Goal: Information Seeking & Learning: Check status

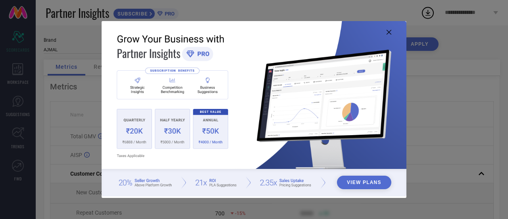
click at [387, 32] on icon at bounding box center [388, 32] width 5 height 5
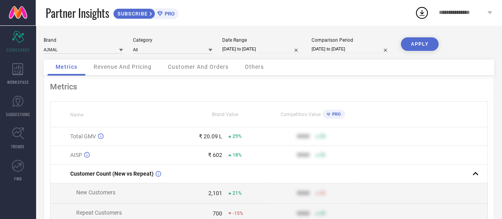
scroll to position [1, 0]
click at [215, 138] on div "₹ 20.09 L" at bounding box center [210, 135] width 23 height 6
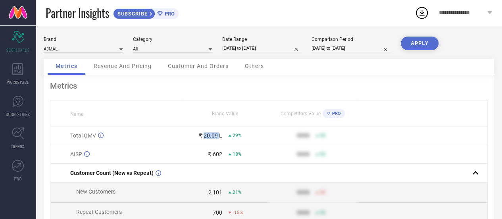
click at [215, 138] on div "₹ 20.09 L" at bounding box center [210, 135] width 23 height 6
select select "7"
select select "2025"
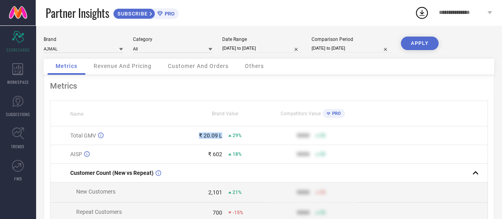
select select "8"
select select "2025"
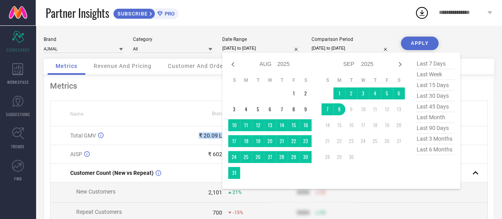
click at [277, 45] on input "[DATE] to [DATE]" at bounding box center [261, 48] width 79 height 8
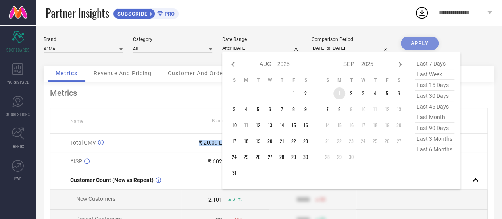
click at [333, 96] on td "1" at bounding box center [339, 93] width 12 height 12
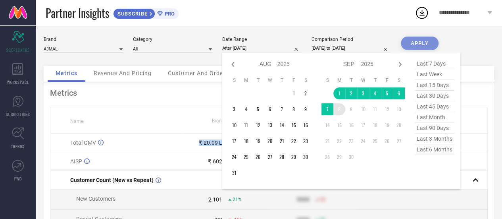
type input "[DATE] to [DATE]"
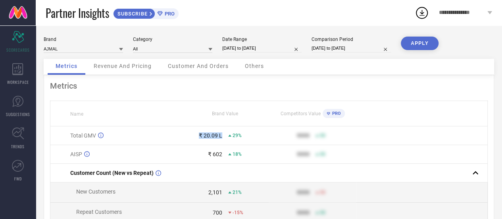
select select "7"
select select "2024"
select select "8"
select select "2024"
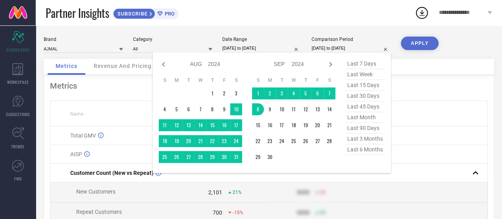
click at [376, 48] on input "[DATE] to [DATE]" at bounding box center [350, 48] width 79 height 8
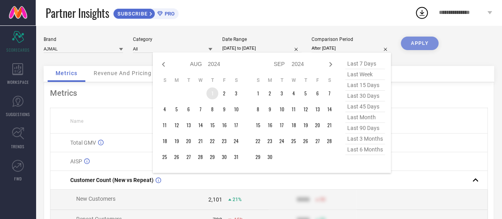
click at [214, 93] on td "1" at bounding box center [212, 93] width 12 height 12
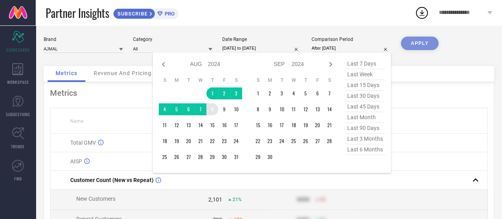
type input "[DATE] to [DATE]"
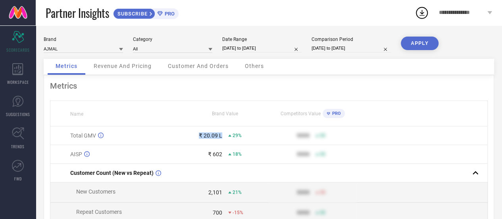
click at [422, 46] on button "APPLY" at bounding box center [420, 43] width 38 height 13
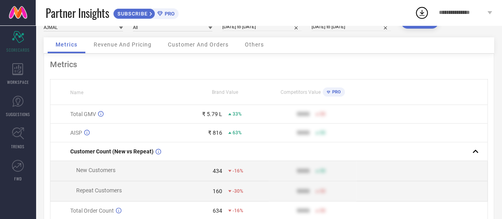
scroll to position [15, 0]
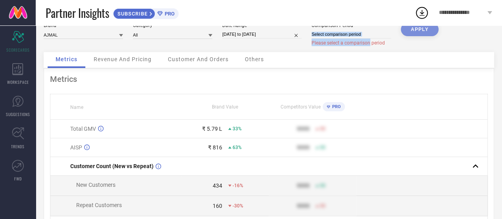
drag, startPoint x: 369, startPoint y: 39, endPoint x: 359, endPoint y: 32, distance: 12.3
click at [359, 32] on div "Comparison Period Please select a comparison period" at bounding box center [350, 34] width 79 height 23
select select "8"
select select "2025"
select select "9"
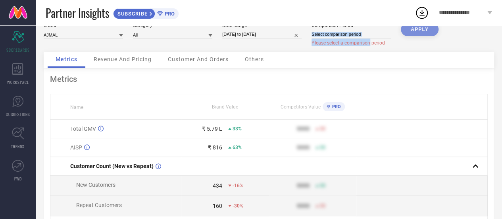
select select "2025"
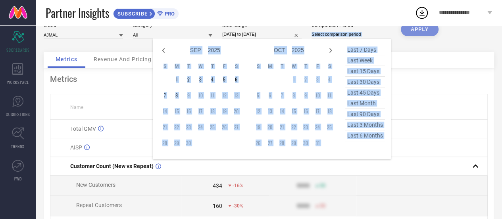
click at [359, 32] on input at bounding box center [350, 34] width 79 height 8
click at [353, 37] on input at bounding box center [350, 34] width 79 height 8
click at [343, 35] on input at bounding box center [350, 34] width 79 height 8
click at [333, 33] on input at bounding box center [350, 34] width 79 height 8
click at [163, 49] on icon at bounding box center [164, 51] width 10 height 10
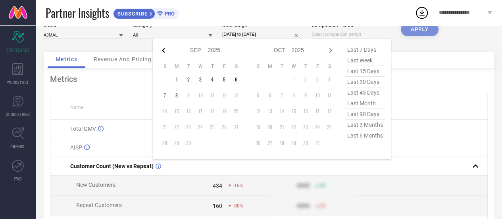
select select "7"
select select "2025"
select select "8"
select select "2025"
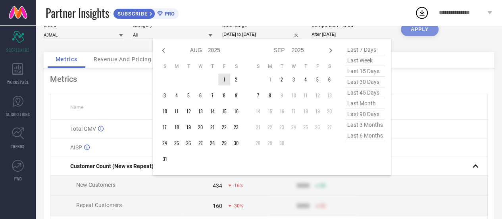
click at [225, 81] on td "1" at bounding box center [224, 79] width 12 height 12
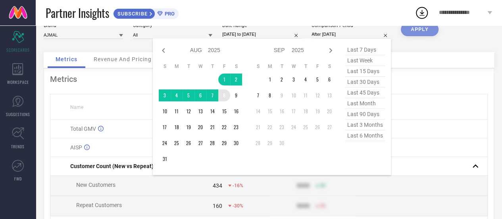
type input "[DATE] to [DATE]"
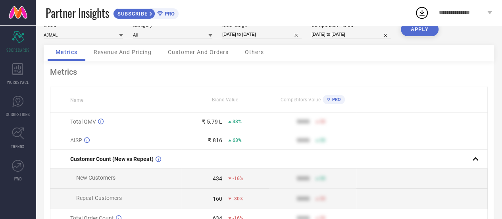
click at [402, 37] on div "APPLY" at bounding box center [420, 34] width 38 height 22
click at [415, 31] on button "APPLY" at bounding box center [420, 29] width 38 height 13
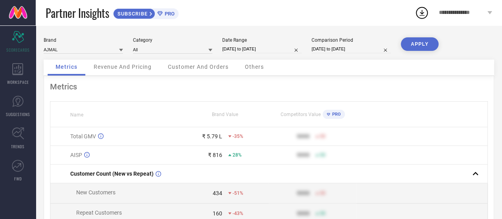
click at [417, 42] on button "APPLY" at bounding box center [420, 43] width 38 height 13
select select "8"
select select "2025"
select select "9"
select select "2025"
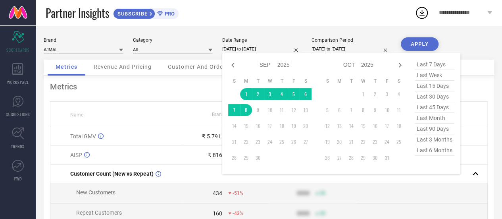
click at [273, 53] on input "[DATE] to [DATE]" at bounding box center [261, 49] width 79 height 8
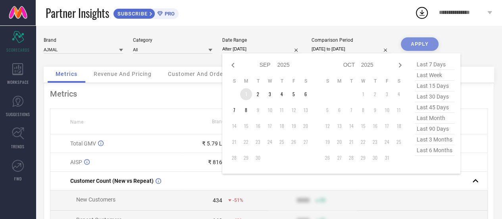
click at [245, 97] on td "1" at bounding box center [246, 94] width 12 height 12
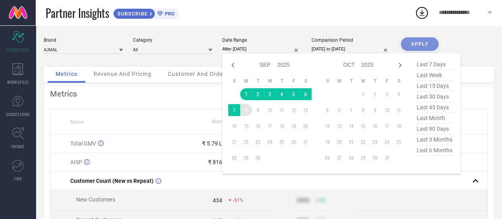
type input "[DATE] to [DATE]"
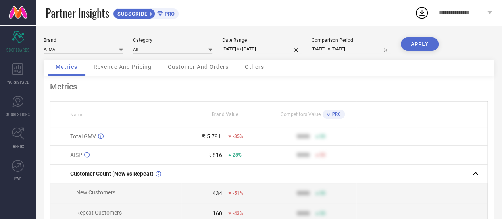
click at [424, 46] on button "APPLY" at bounding box center [420, 43] width 38 height 13
click at [231, 136] on icon at bounding box center [229, 136] width 3 height 2
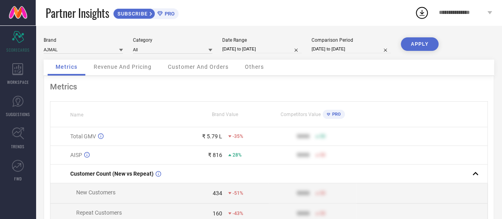
click at [238, 138] on span "-35%" at bounding box center [238, 136] width 11 height 6
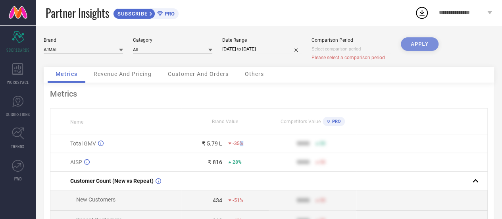
click at [266, 49] on input "[DATE] to [DATE]" at bounding box center [261, 49] width 79 height 8
select select "8"
select select "2025"
select select "9"
select select "2025"
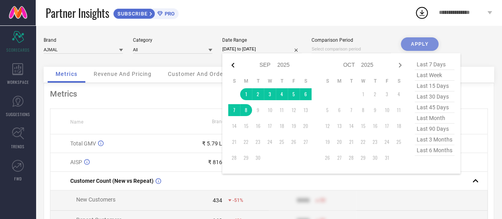
click at [232, 69] on icon at bounding box center [233, 65] width 10 height 10
select select "7"
select select "2025"
select select "8"
select select "2025"
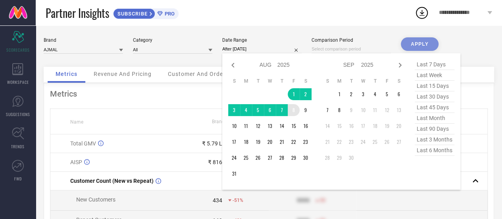
drag, startPoint x: 292, startPoint y: 95, endPoint x: 295, endPoint y: 111, distance: 16.1
click at [295, 111] on tbody "1 2 3 4 5 6 7 8 9 10 11 12 13 14 15 16 17 18 19 20 21 22 23 24 25 26 27 28 29 3…" at bounding box center [269, 133] width 83 height 91
type input "[DATE] to [DATE]"
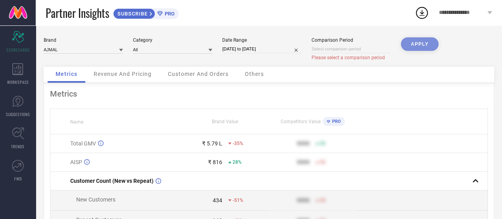
click at [419, 43] on div "APPLY" at bounding box center [420, 51] width 38 height 29
drag, startPoint x: 419, startPoint y: 43, endPoint x: 403, endPoint y: 50, distance: 17.6
click at [403, 50] on div "APPLY" at bounding box center [420, 51] width 38 height 29
click at [414, 48] on div "APPLY" at bounding box center [420, 51] width 38 height 29
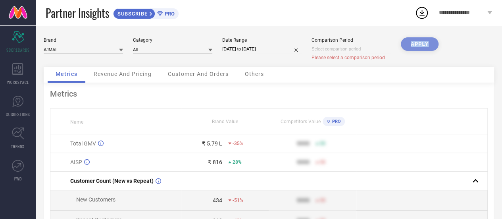
select select "8"
select select "2025"
select select "9"
select select "2025"
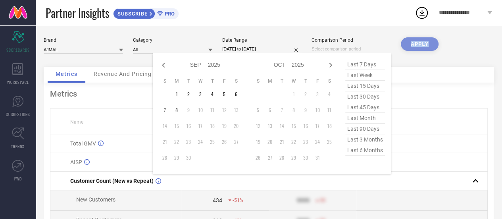
click at [343, 47] on input at bounding box center [350, 49] width 79 height 8
click at [347, 47] on input at bounding box center [350, 49] width 79 height 8
click at [163, 66] on icon at bounding box center [163, 65] width 3 height 5
select select "7"
select select "2025"
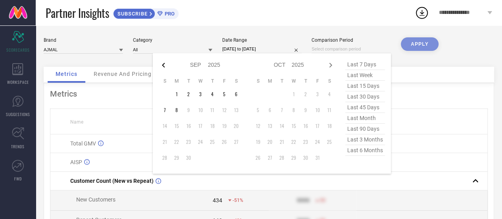
select select "8"
select select "2025"
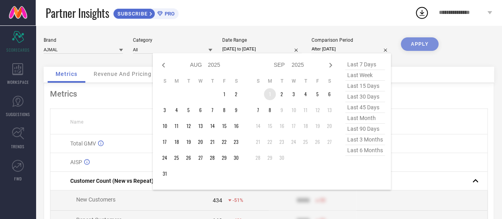
click at [268, 91] on td "1" at bounding box center [270, 94] width 12 height 12
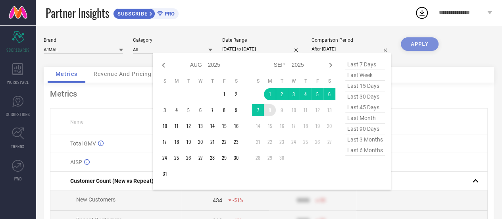
type input "[DATE] to [DATE]"
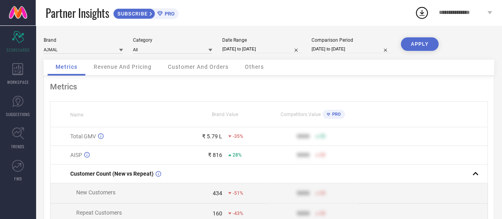
click at [421, 44] on button "APPLY" at bounding box center [420, 43] width 38 height 13
select select "7"
select select "2025"
select select "8"
select select "2025"
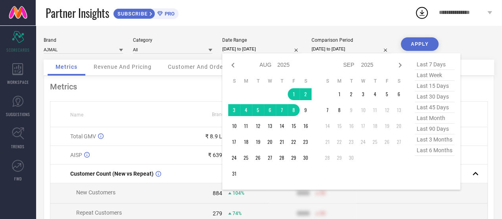
click at [274, 50] on input "[DATE] to [DATE]" at bounding box center [261, 49] width 79 height 8
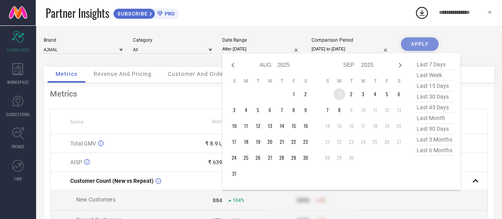
click at [338, 92] on td "1" at bounding box center [339, 94] width 12 height 12
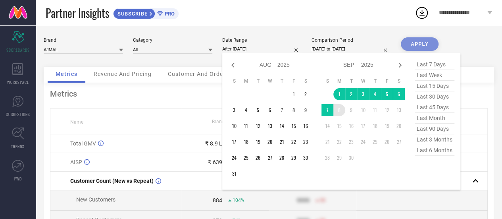
type input "[DATE] to [DATE]"
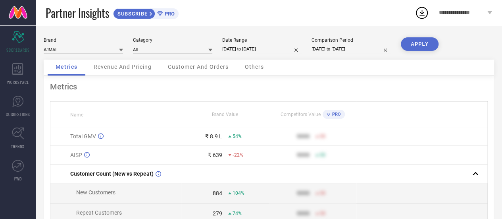
click at [417, 44] on button "APPLY" at bounding box center [420, 43] width 38 height 13
click at [125, 68] on span "Revenue And Pricing" at bounding box center [123, 66] width 58 height 6
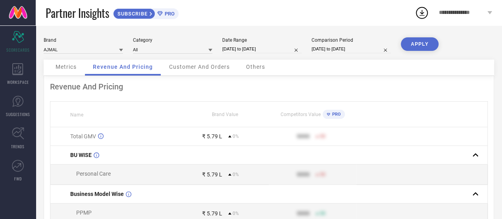
select select "8"
select select "2025"
select select "9"
select select "2025"
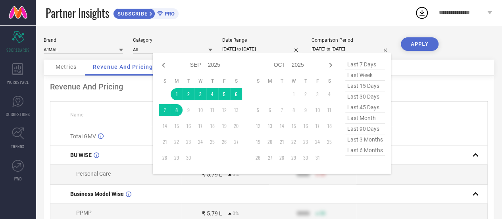
click at [348, 48] on input "[DATE] to [DATE]" at bounding box center [350, 49] width 79 height 8
click at [161, 64] on icon at bounding box center [164, 65] width 10 height 10
select select "7"
select select "2025"
select select "8"
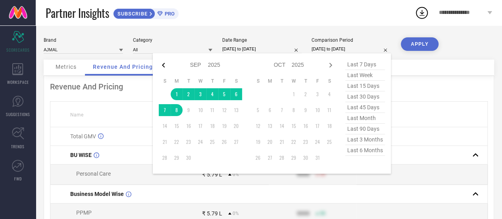
select select "2025"
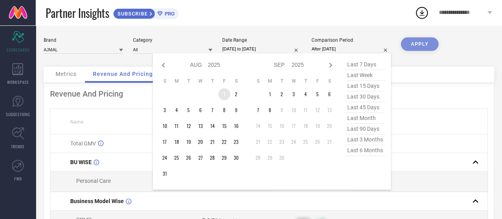
click at [221, 97] on td "1" at bounding box center [224, 94] width 12 height 12
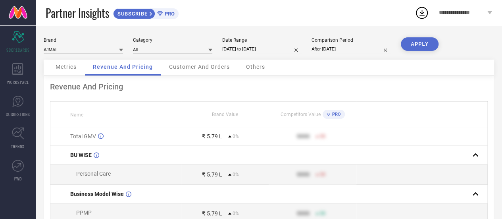
type input "[DATE] to [DATE]"
click at [414, 43] on button "APPLY" at bounding box center [420, 43] width 38 height 13
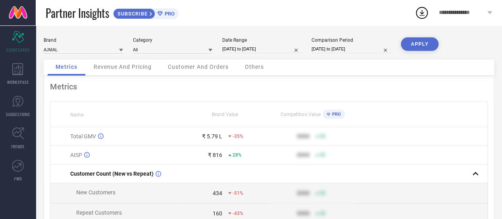
click at [136, 66] on span "Revenue And Pricing" at bounding box center [123, 66] width 58 height 6
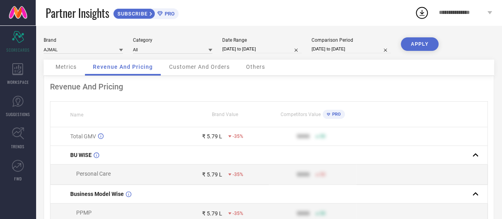
click at [458, 14] on span "**********" at bounding box center [462, 13] width 46 height 7
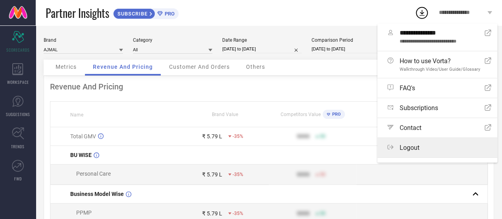
click at [408, 148] on span "Logout" at bounding box center [410, 148] width 20 height 8
click at [0, 0] on button "Logout" at bounding box center [0, 0] width 0 height 0
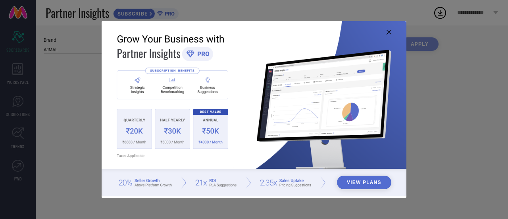
type input "All"
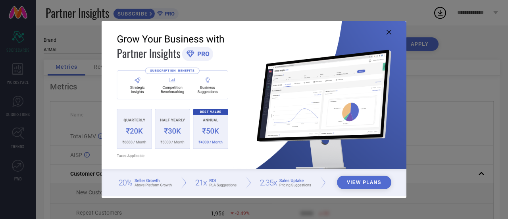
click at [389, 29] on img at bounding box center [254, 108] width 305 height 175
click at [389, 33] on icon at bounding box center [388, 32] width 5 height 5
